Goal: Transaction & Acquisition: Purchase product/service

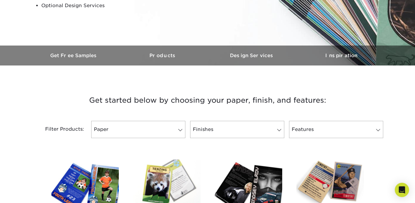
scroll to position [172, 0]
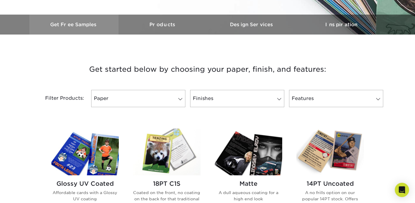
click at [81, 21] on link "Get Free Samples" at bounding box center [73, 25] width 89 height 20
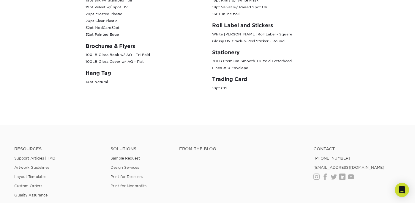
scroll to position [41, 0]
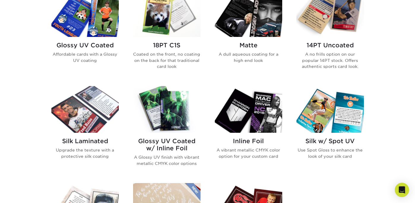
scroll to position [346, 0]
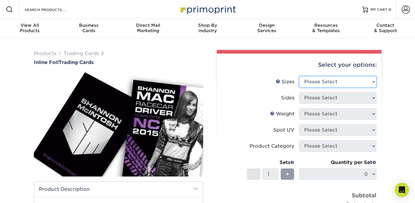
click at [352, 85] on select "Please Select 2.5" x 3.5"" at bounding box center [337, 81] width 77 height 11
select select "2.50x3.50"
click at [299, 76] on select "Please Select 2.5" x 3.5"" at bounding box center [337, 81] width 77 height 11
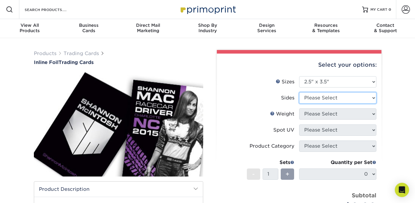
click at [348, 97] on select "Please Select Print Both Sides - Foil Back Only Print Both Sides - Foil Both Si…" at bounding box center [337, 97] width 77 height 11
select select "e9e9dfb3-fba1-4d60-972c-fd9ca5904d33"
click at [299, 92] on select "Please Select Print Both Sides - Foil Back Only Print Both Sides - Foil Both Si…" at bounding box center [337, 97] width 77 height 11
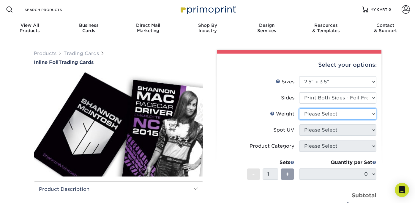
click at [337, 113] on select "Please Select 16PT" at bounding box center [337, 113] width 77 height 11
select select "16PT"
click at [299, 108] on select "Please Select 16PT" at bounding box center [337, 113] width 77 height 11
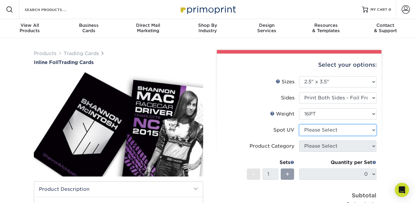
click at [335, 133] on select "Please Select No Spot UV Front and Back (Both Sides) Front Only Back Only" at bounding box center [337, 129] width 77 height 11
select select "0"
click at [299, 124] on select "Please Select No Spot UV Front and Back (Both Sides) Front Only Back Only" at bounding box center [337, 129] width 77 height 11
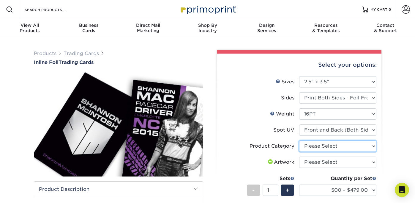
click at [331, 146] on select "Please Select Trading Cards" at bounding box center [337, 145] width 77 height 11
select select "c2f9bce9-36c2-409d-b101-c29d9d031e18"
click at [299, 140] on select "Please Select Trading Cards" at bounding box center [337, 145] width 77 height 11
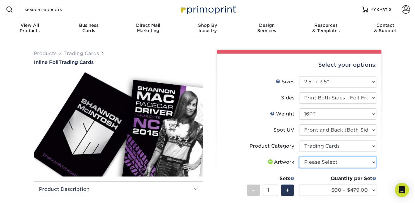
click at [328, 162] on select "Please Select I will upload files I need a design - $100" at bounding box center [337, 161] width 77 height 11
select select "upload"
click at [299, 156] on select "Please Select I will upload files I need a design - $100" at bounding box center [337, 161] width 77 height 11
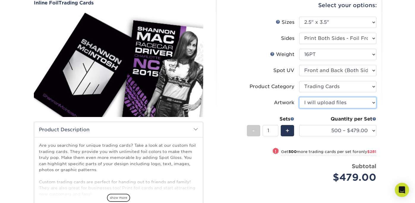
scroll to position [59, 0]
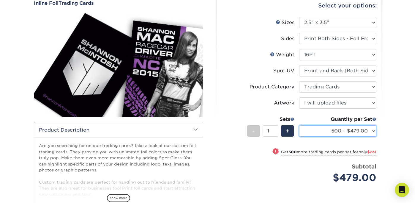
click at [342, 130] on select "500 – $479.00 1000 – $760.00 2500 – $1104.00 5000 – $1565.00" at bounding box center [337, 130] width 77 height 11
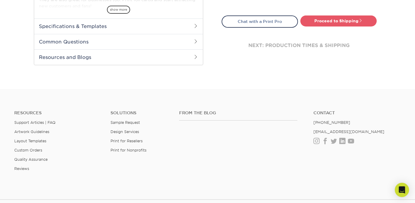
scroll to position [247, 0]
